Goal: Information Seeking & Learning: Learn about a topic

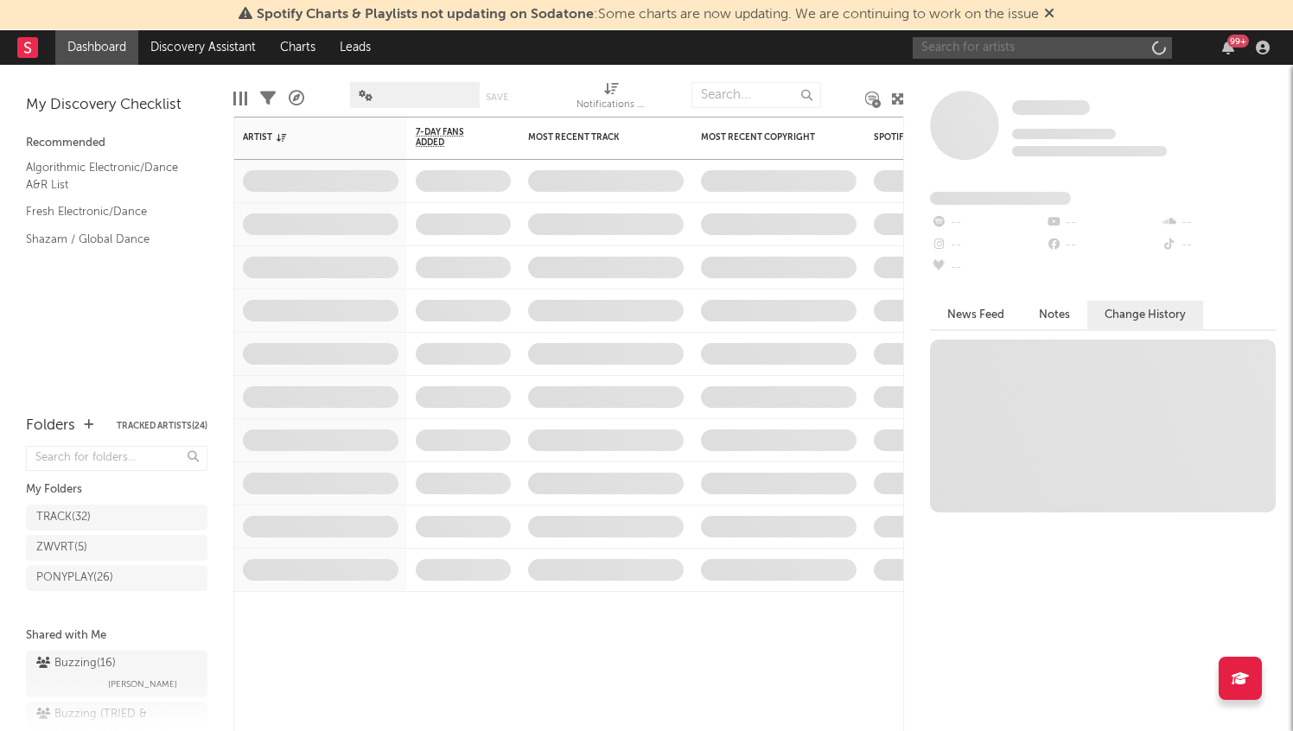
click at [1032, 48] on input "text" at bounding box center [1042, 48] width 259 height 22
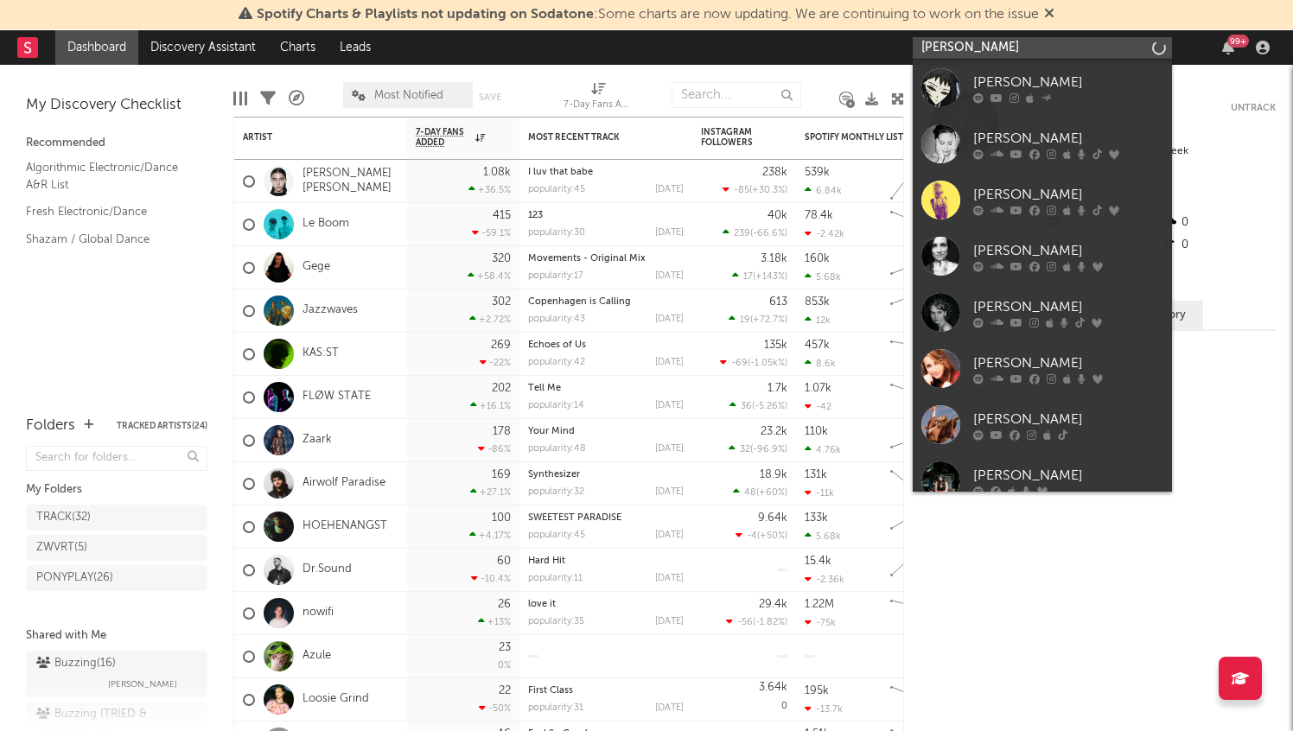
type input "[PERSON_NAME]"
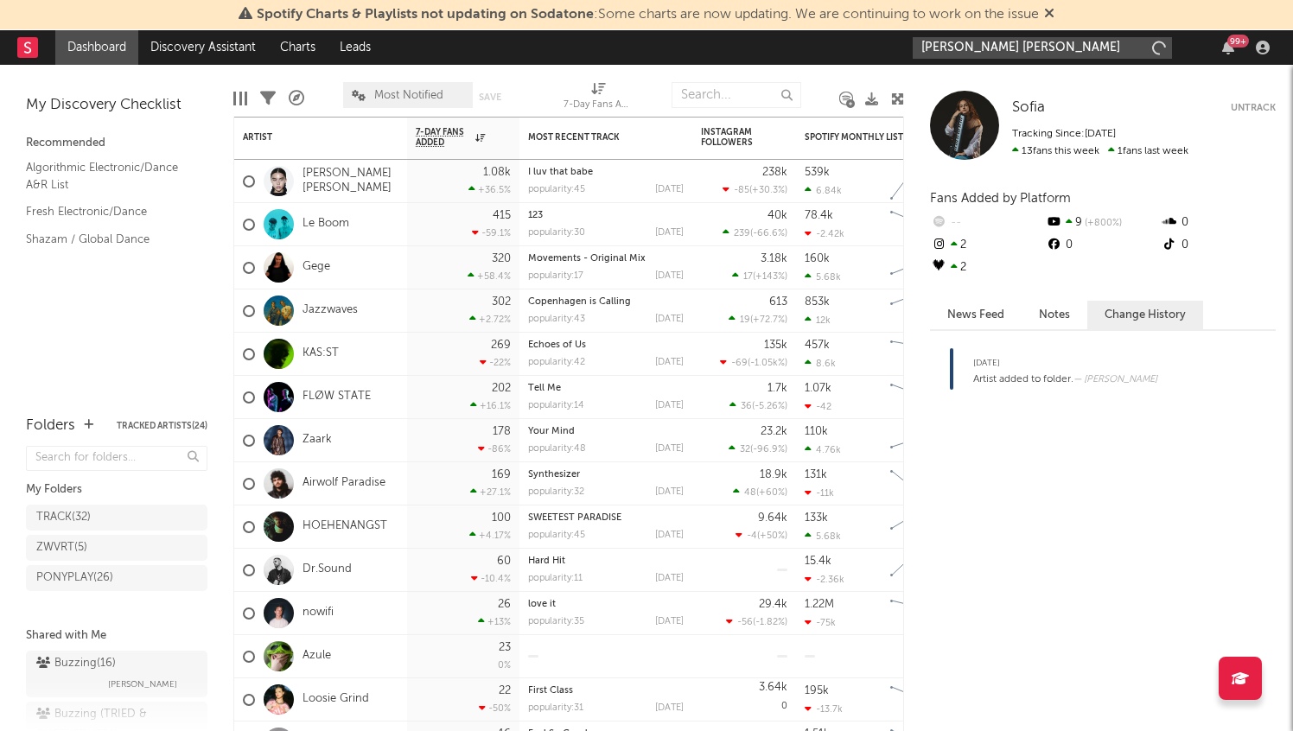
type input "[PERSON_NAME]"
type input "julietpricethomas"
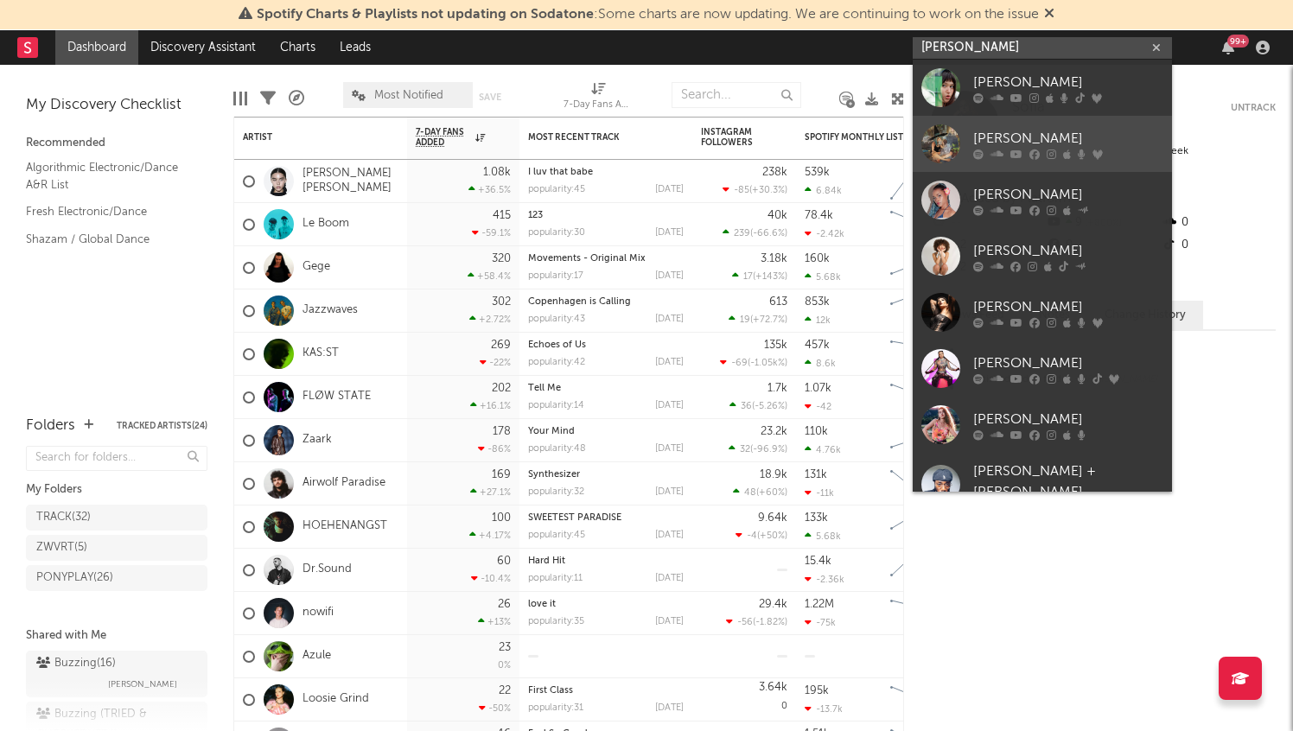
type input "[PERSON_NAME]"
click at [1063, 137] on div "[PERSON_NAME]" at bounding box center [1069, 138] width 190 height 21
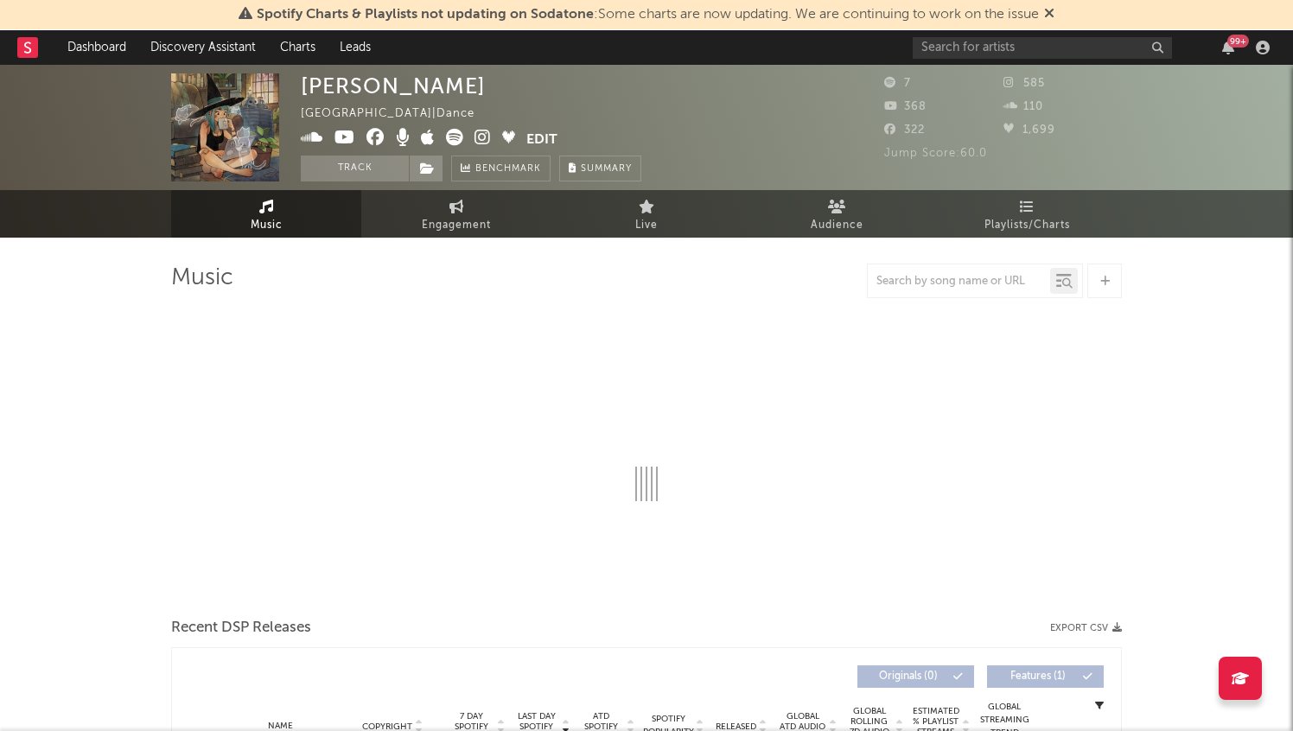
select select "1w"
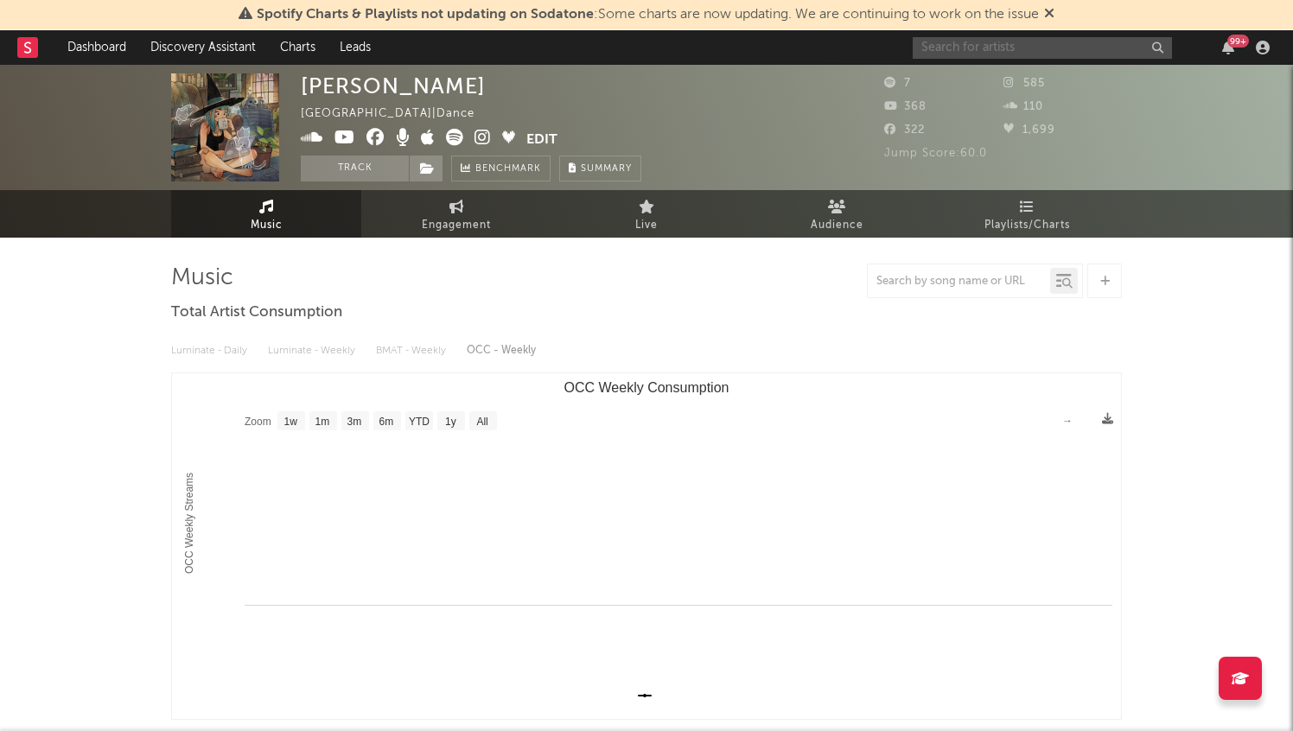
click at [973, 47] on input "text" at bounding box center [1042, 48] width 259 height 22
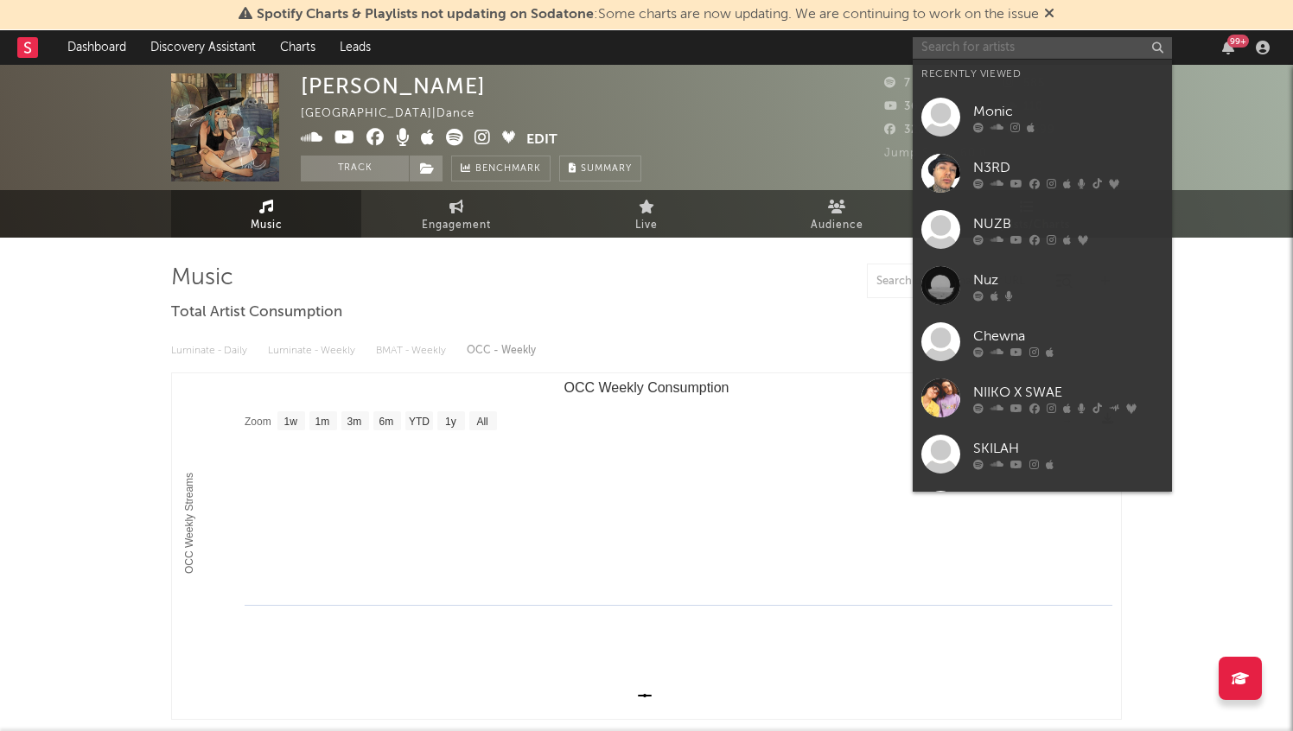
paste input "[URL][DOMAIN_NAME]"
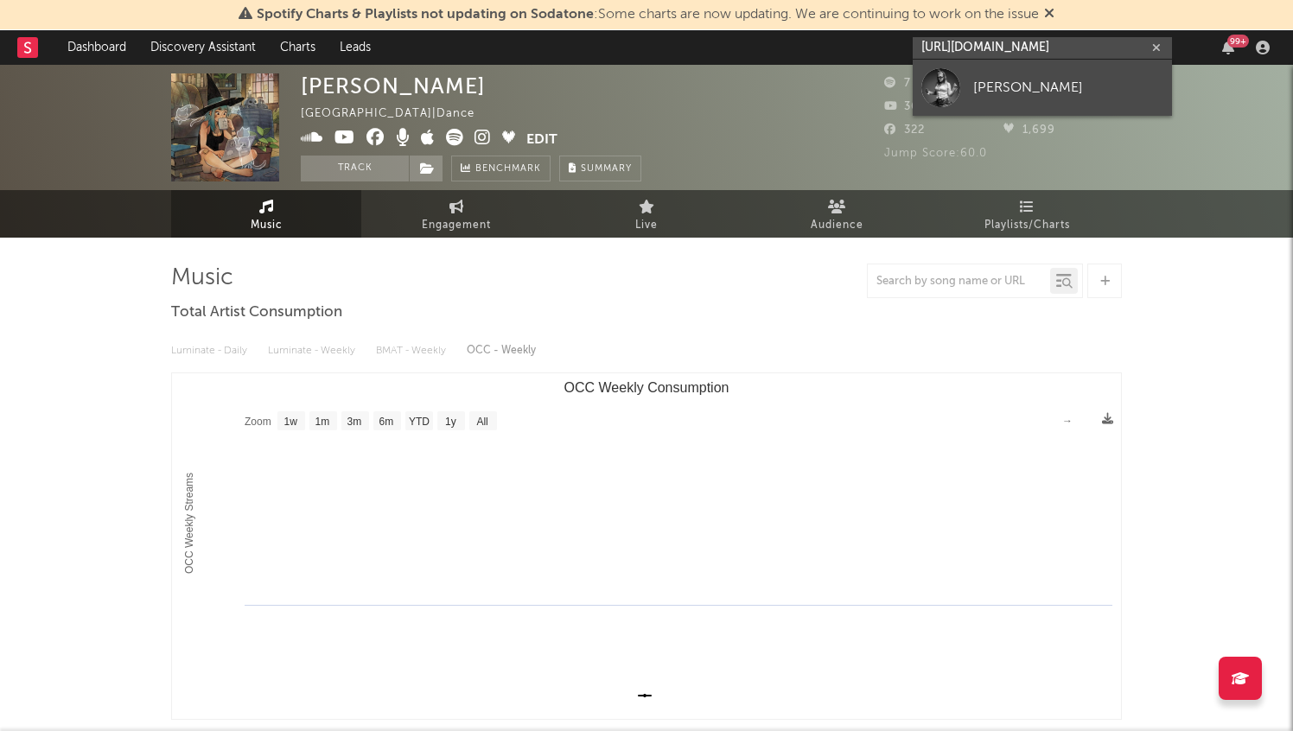
type input "[URL][DOMAIN_NAME]"
click at [1063, 80] on div "[PERSON_NAME]" at bounding box center [1069, 87] width 190 height 21
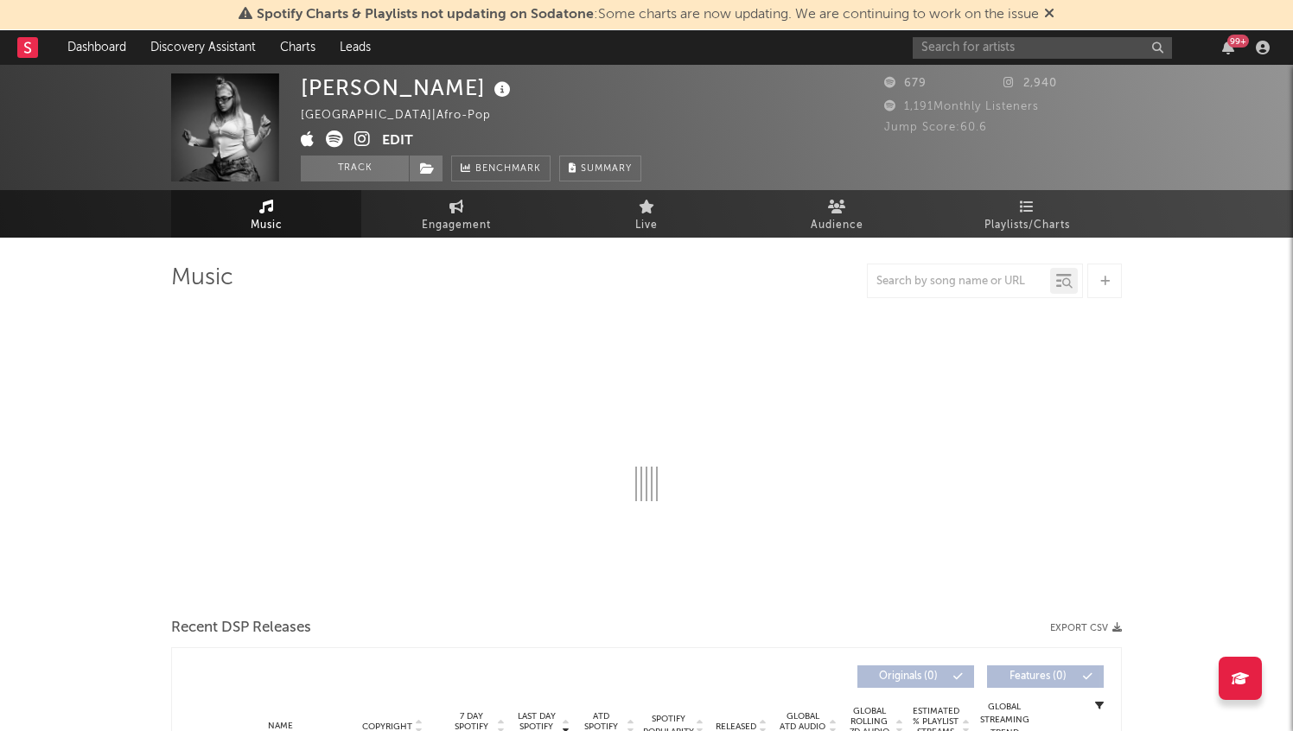
select select "1w"
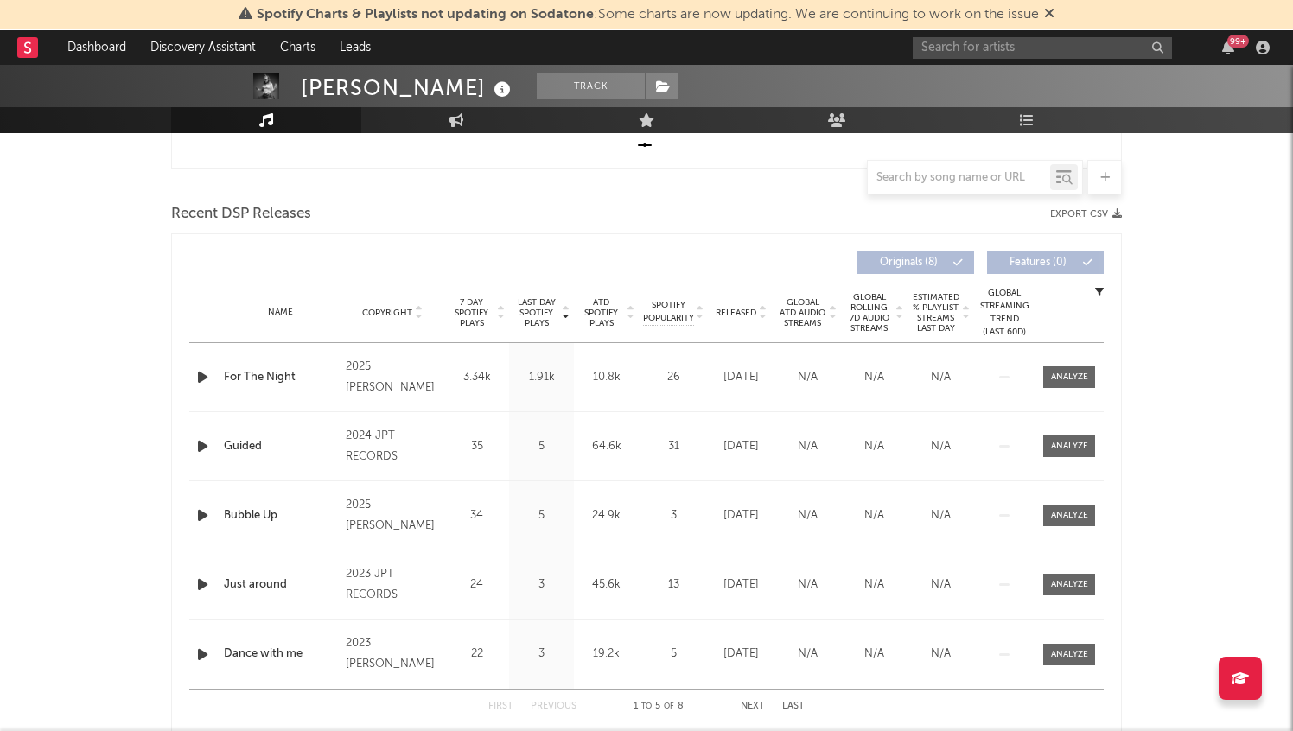
scroll to position [635, 0]
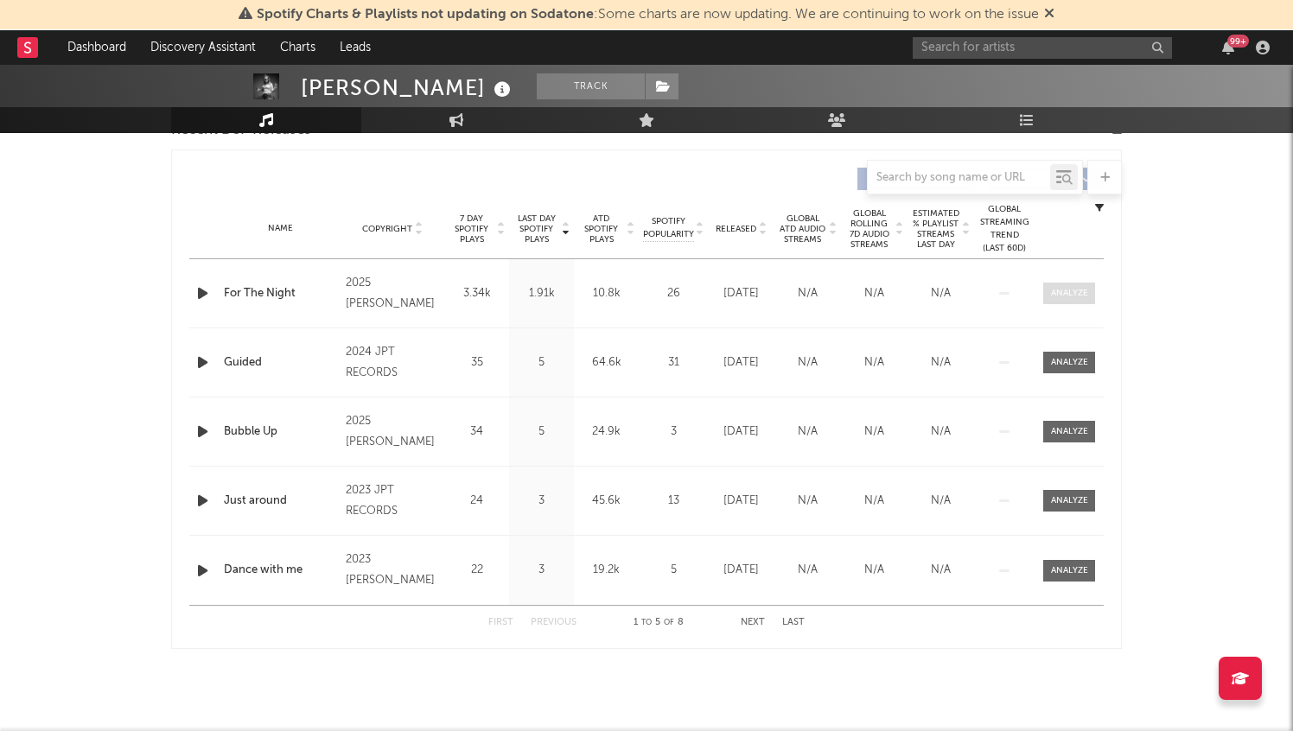
click at [1079, 287] on div at bounding box center [1069, 293] width 37 height 13
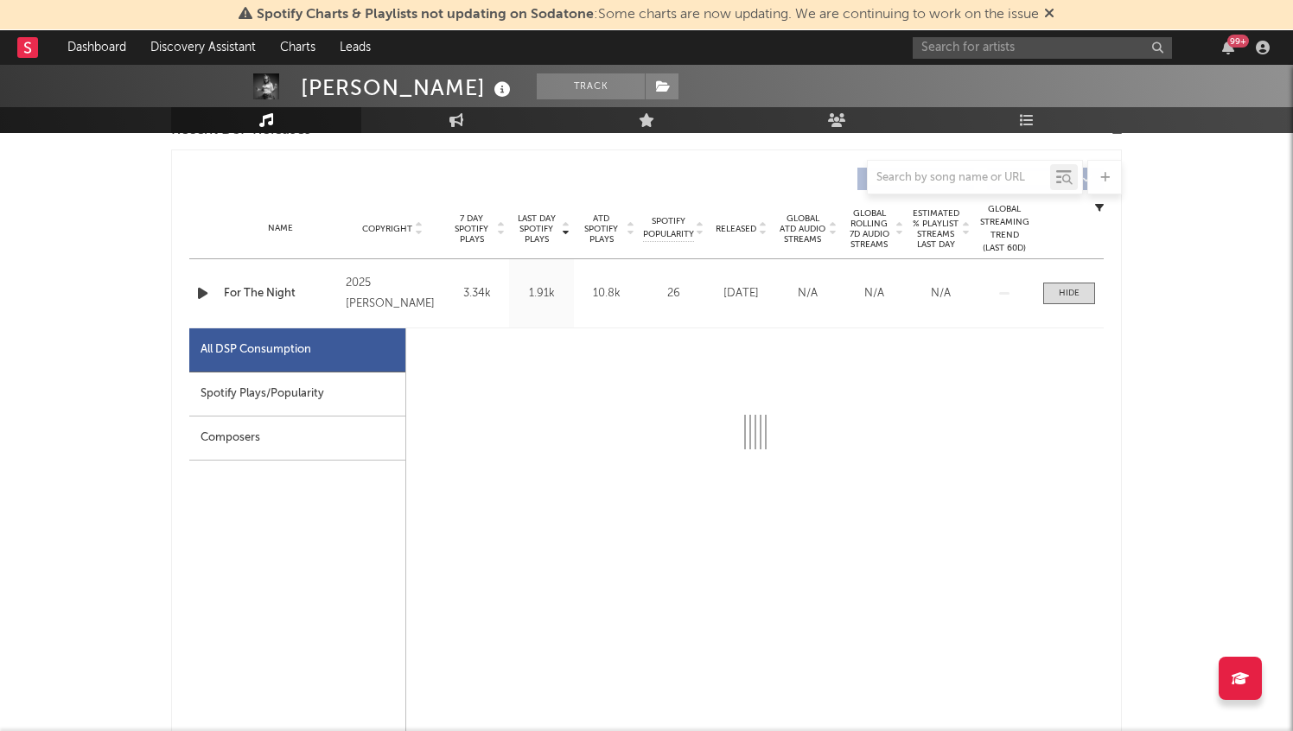
click at [335, 401] on div "Spotify Plays/Popularity" at bounding box center [297, 395] width 216 height 44
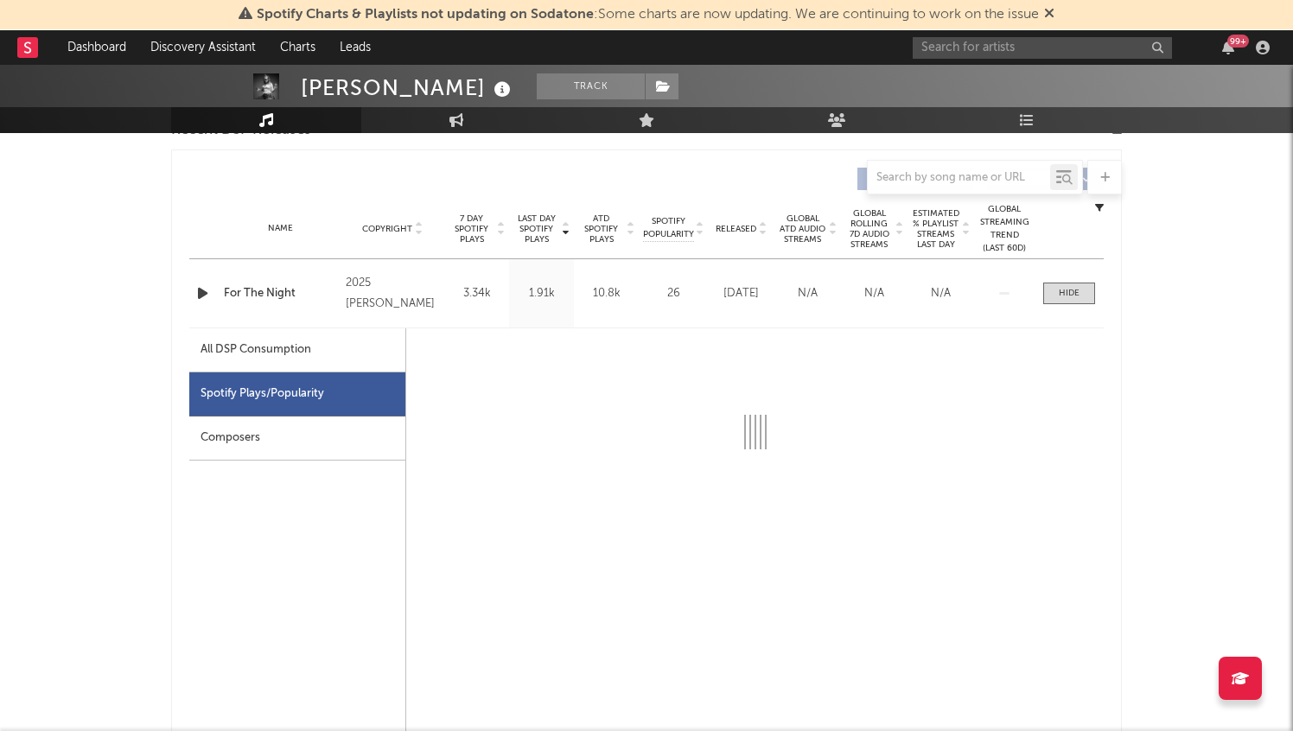
select select "1w"
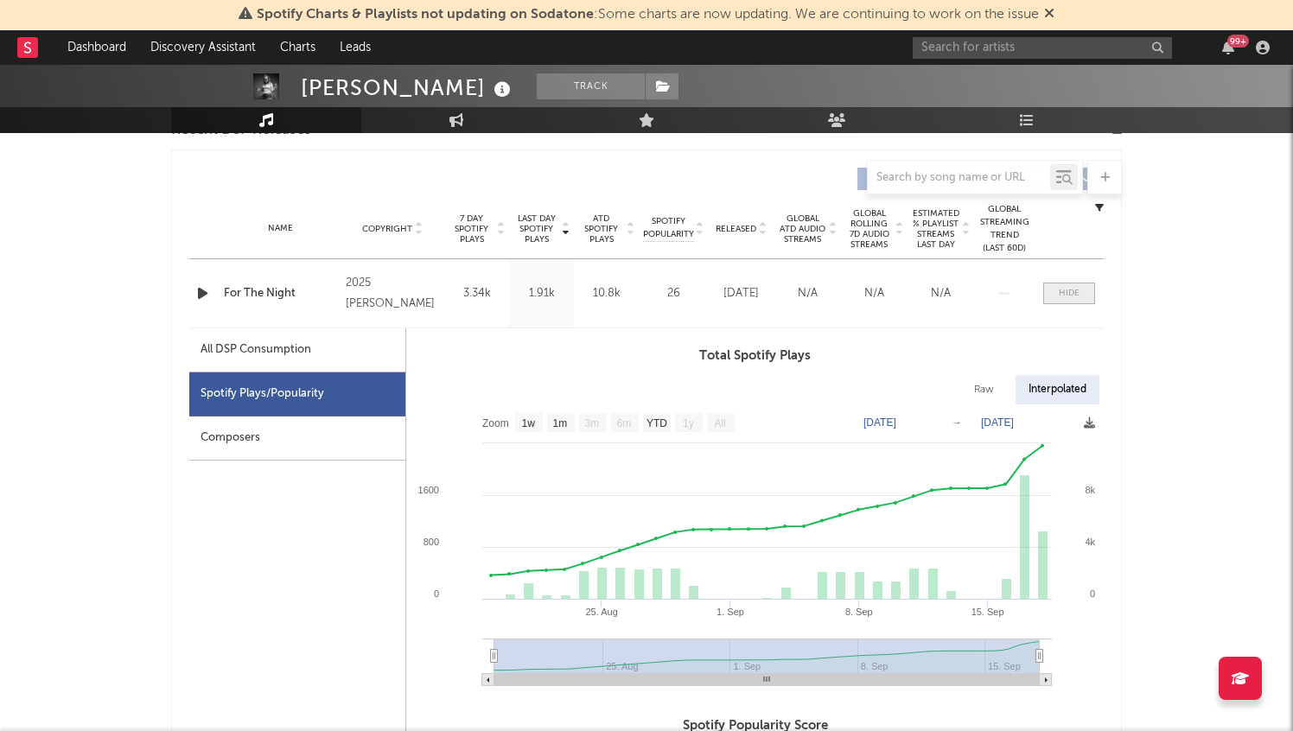
click at [1081, 295] on span at bounding box center [1070, 294] width 52 height 22
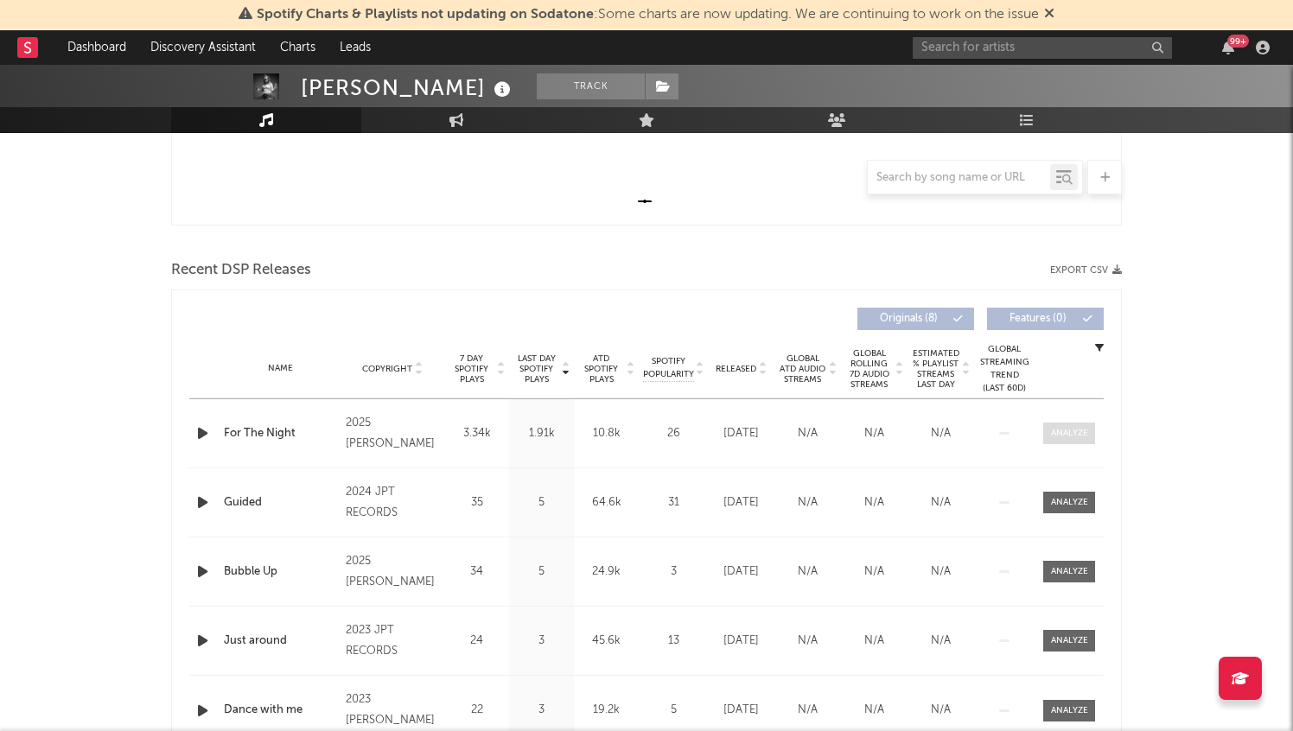
scroll to position [0, 0]
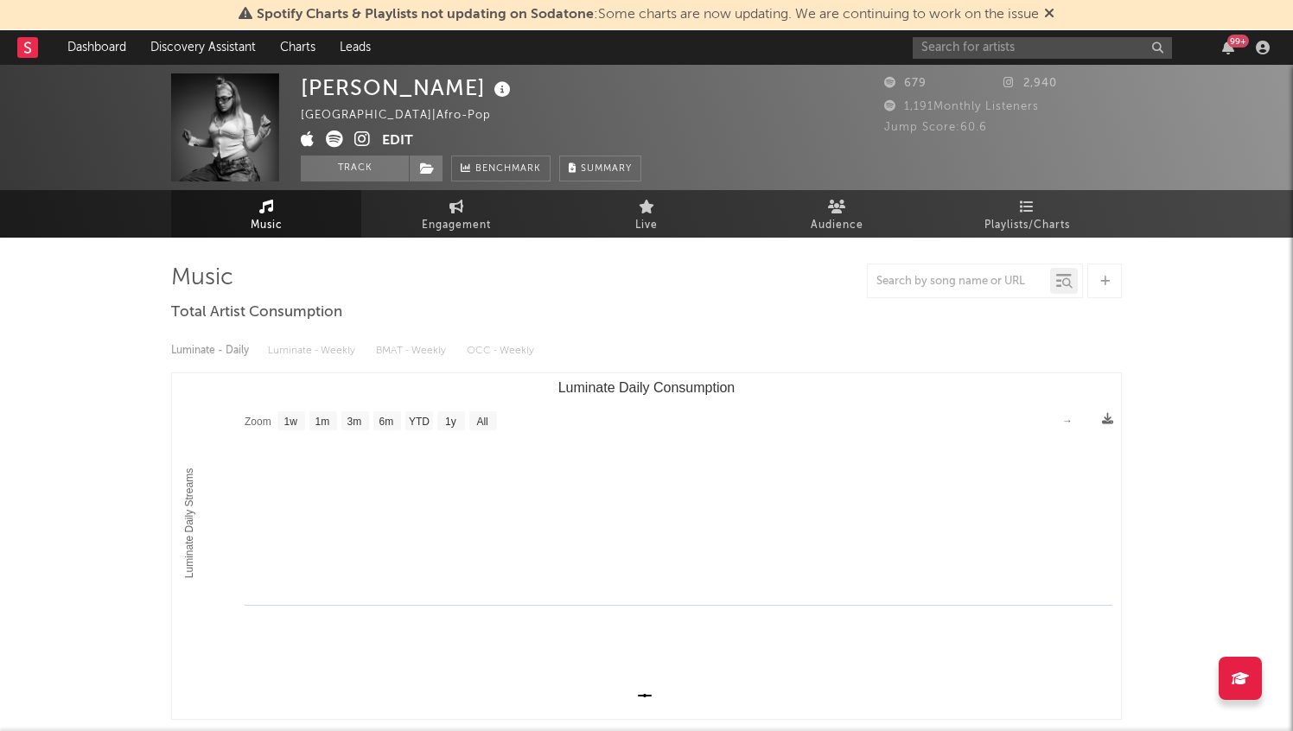
click at [1108, 277] on icon at bounding box center [1106, 281] width 10 height 11
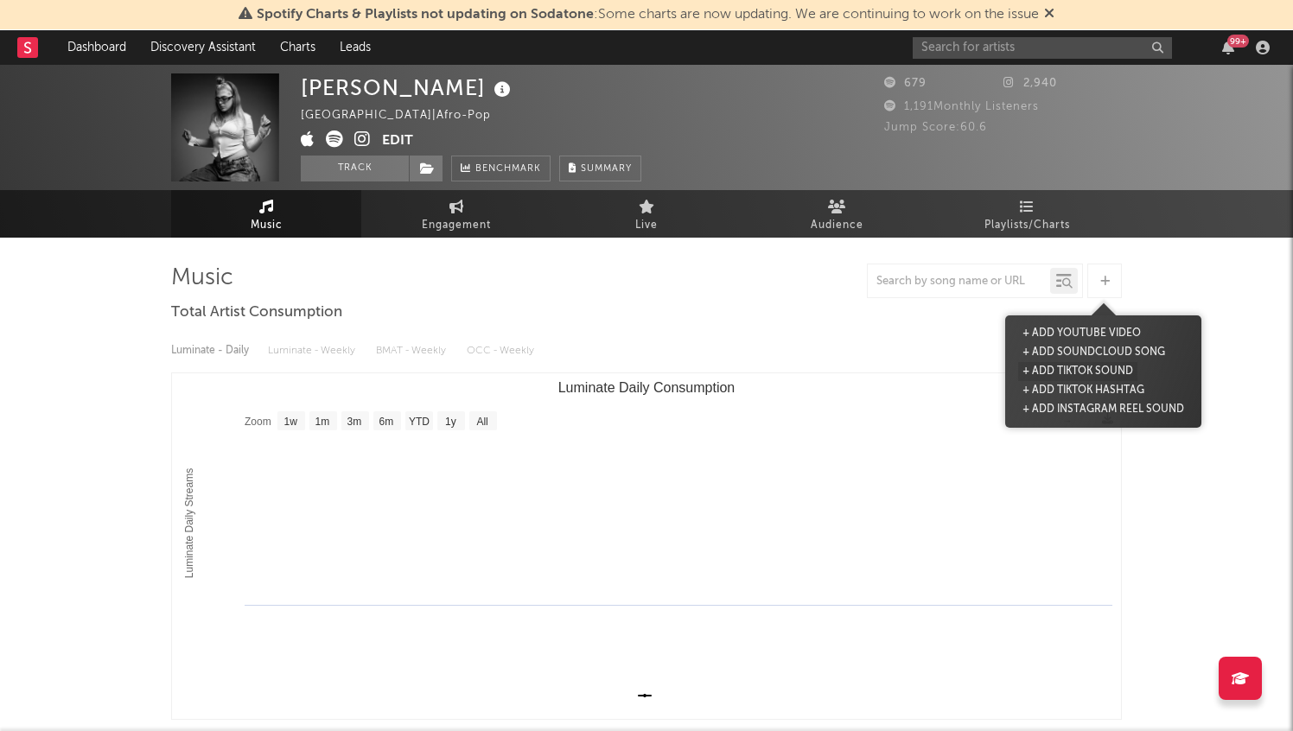
click at [1095, 374] on button "+ Add TikTok Sound" at bounding box center [1078, 371] width 119 height 19
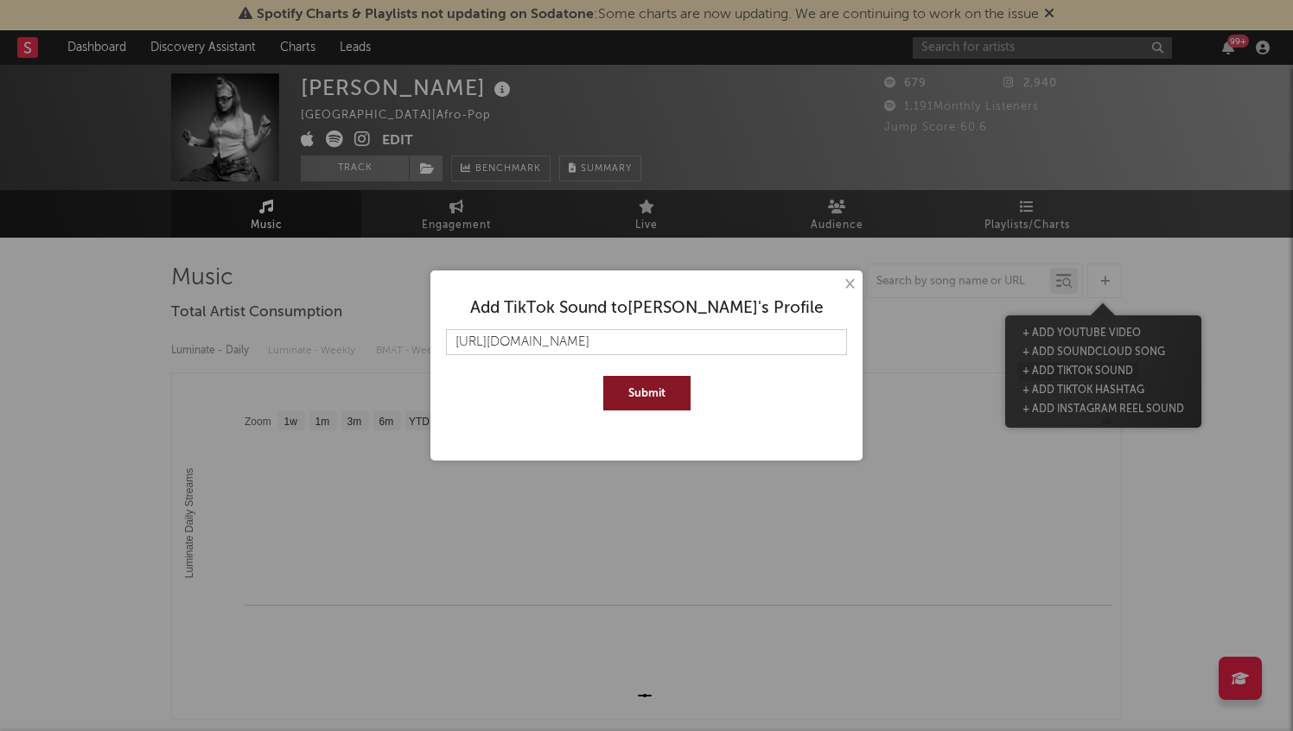
scroll to position [0, 265]
type input "[URL][DOMAIN_NAME]"
click at [645, 393] on button "Submit" at bounding box center [647, 393] width 87 height 35
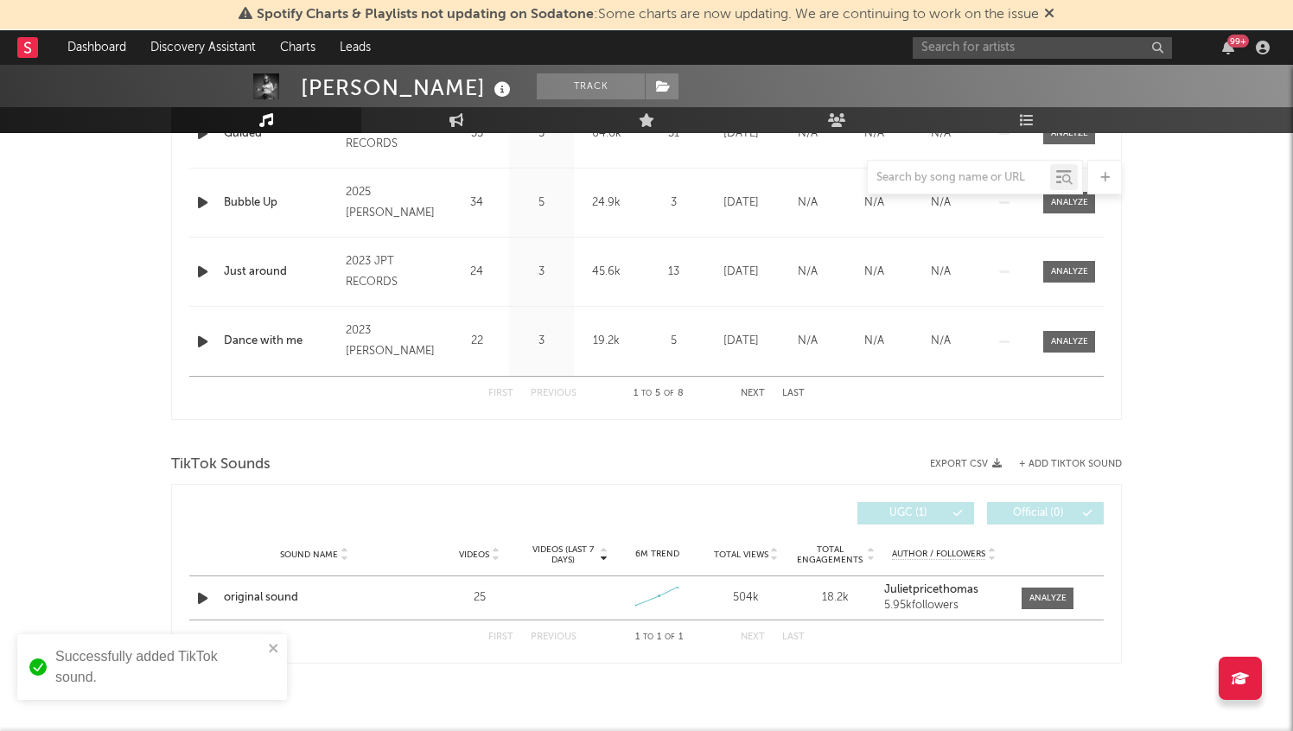
scroll to position [878, 0]
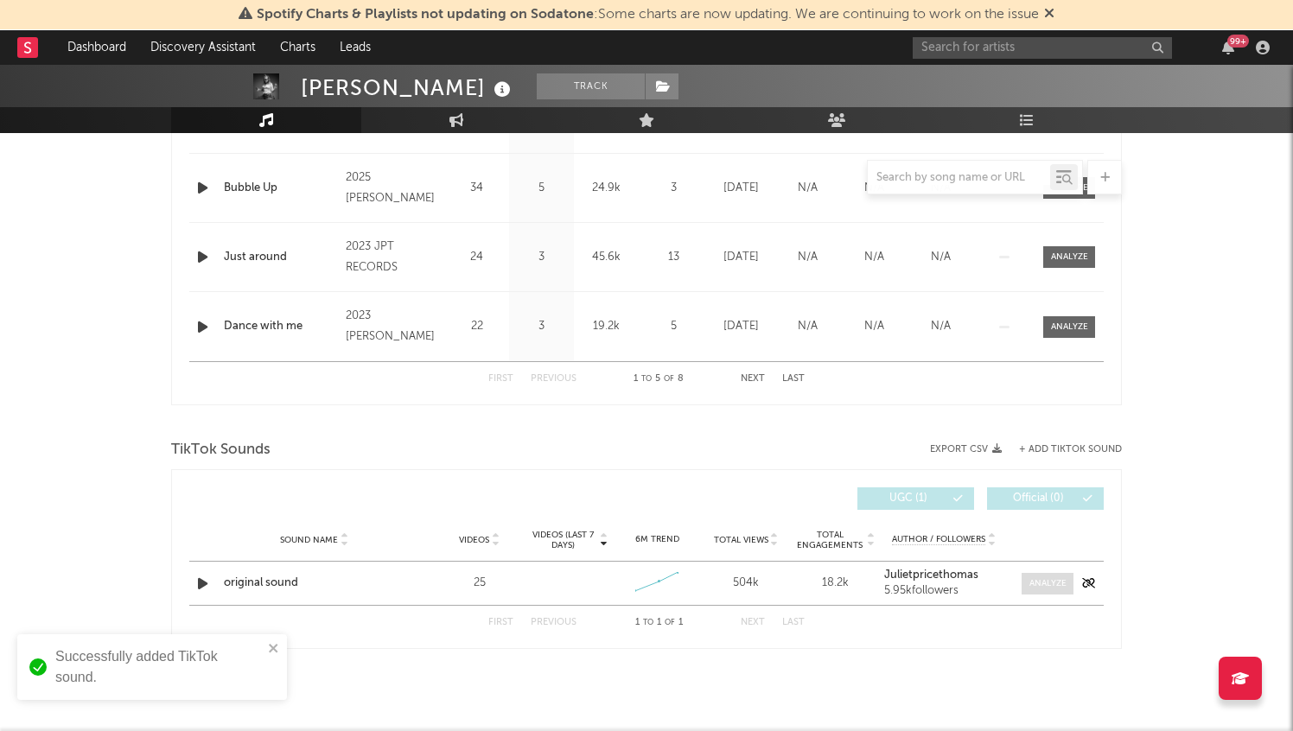
click at [1057, 584] on div at bounding box center [1048, 584] width 37 height 13
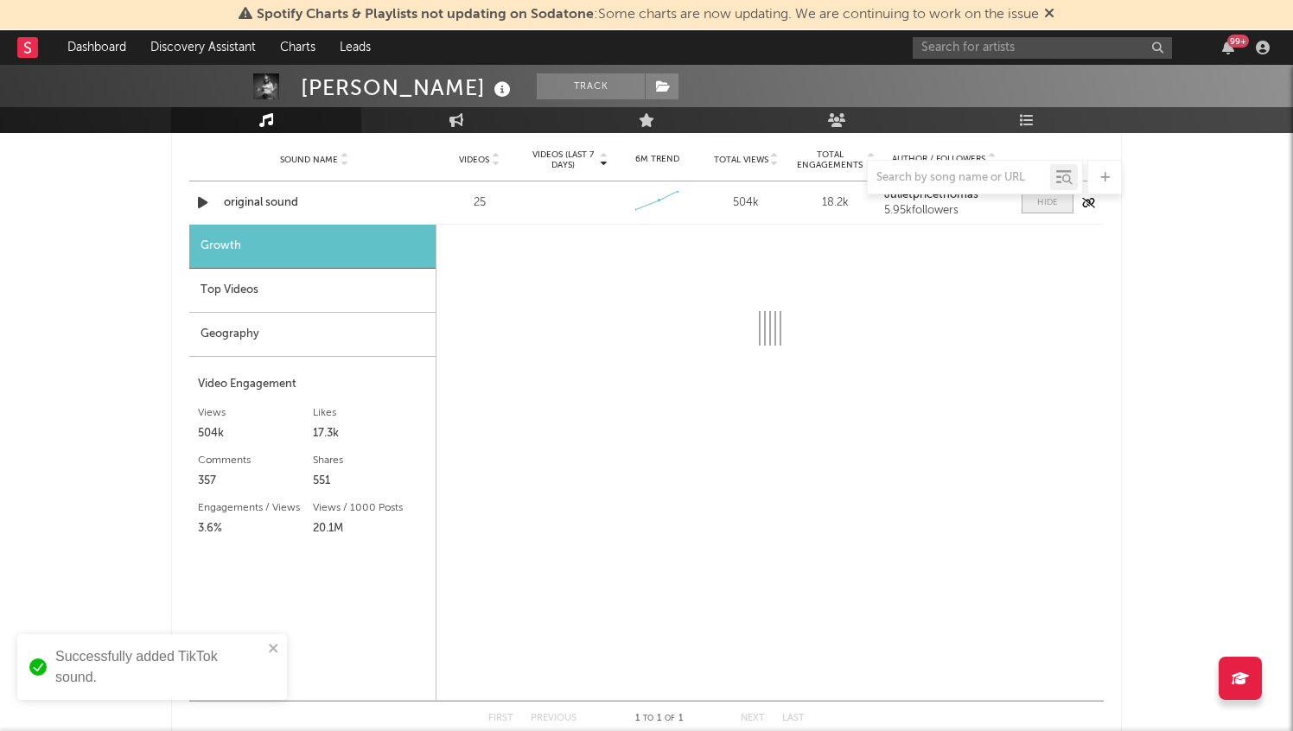
select select "1w"
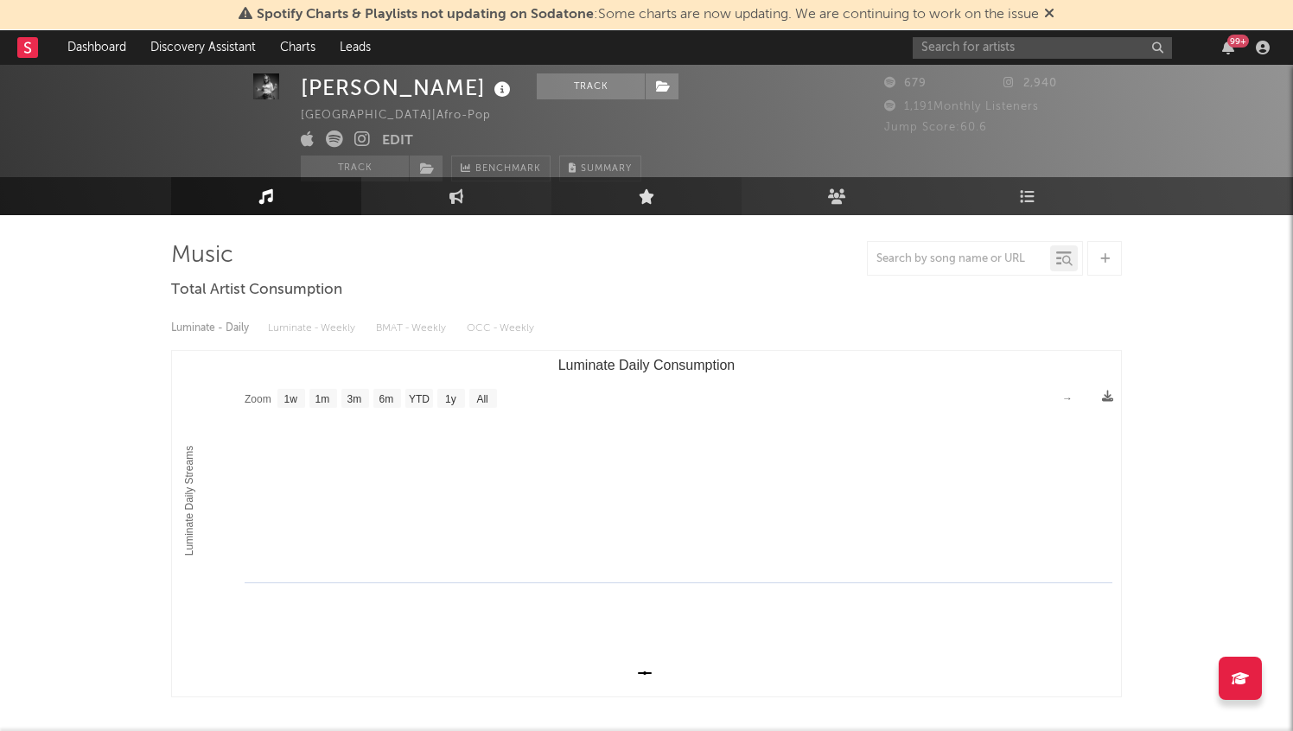
scroll to position [0, 0]
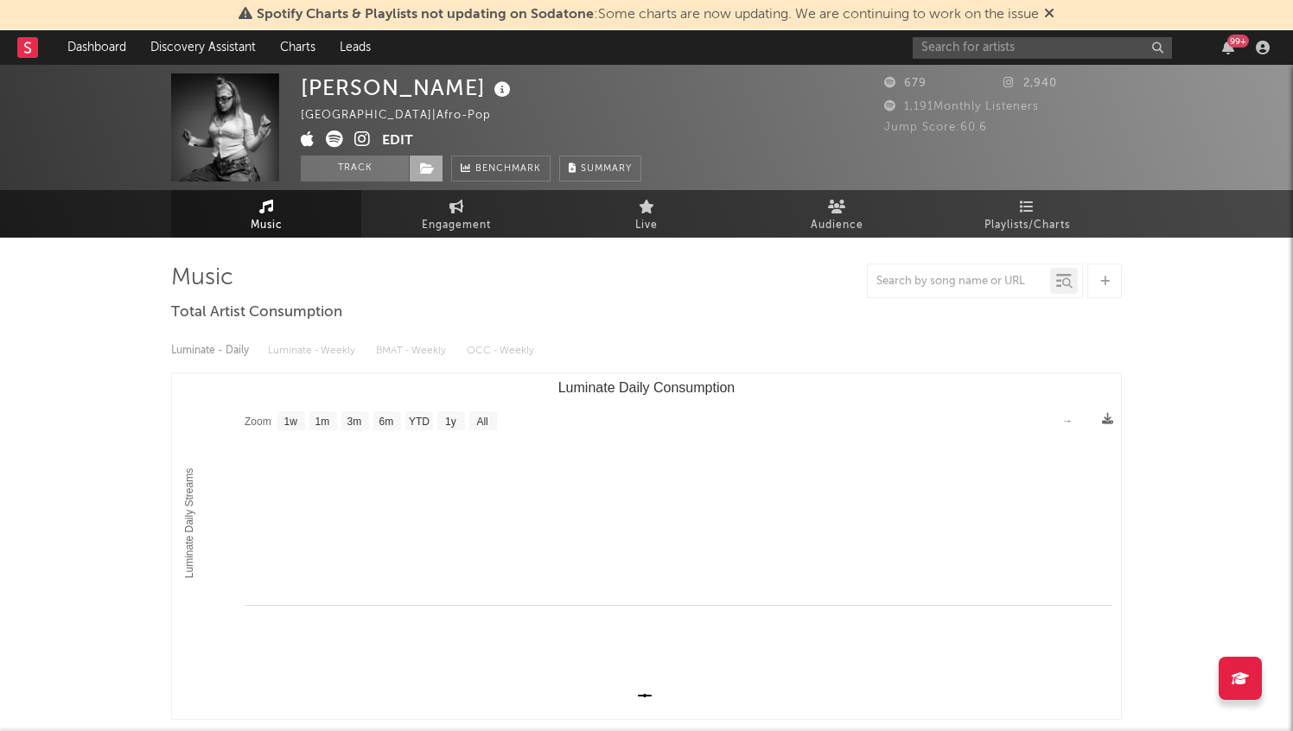
click at [422, 156] on span at bounding box center [426, 169] width 35 height 26
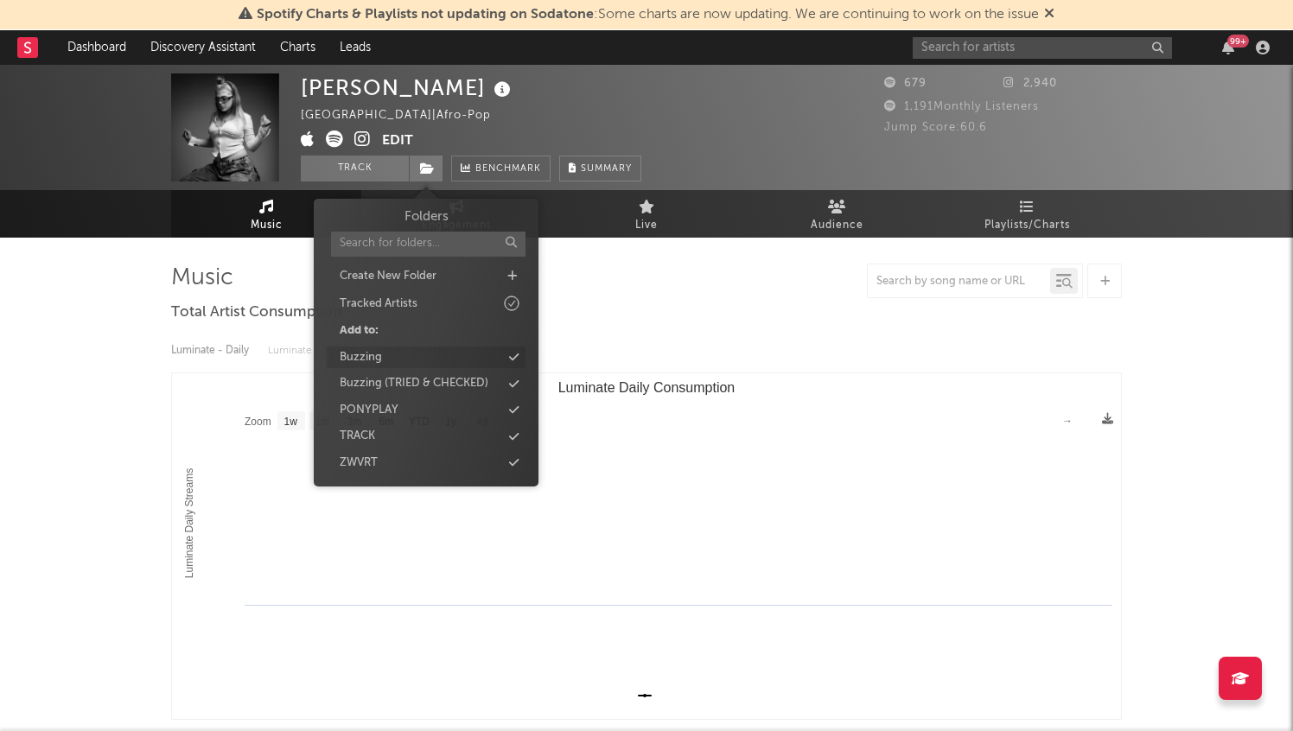
click at [442, 361] on div "Buzzing" at bounding box center [426, 358] width 199 height 22
